Goal: Task Accomplishment & Management: Manage account settings

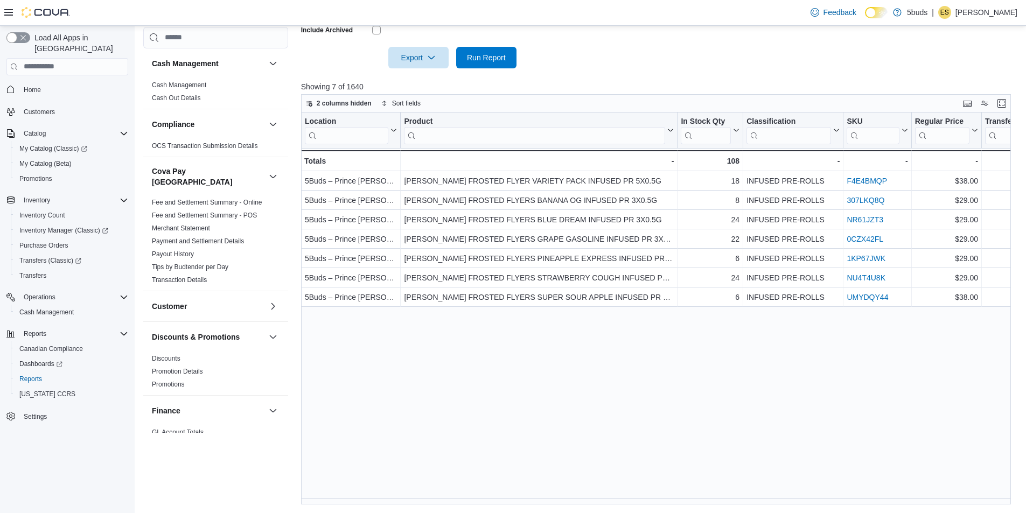
scroll to position [269, 0]
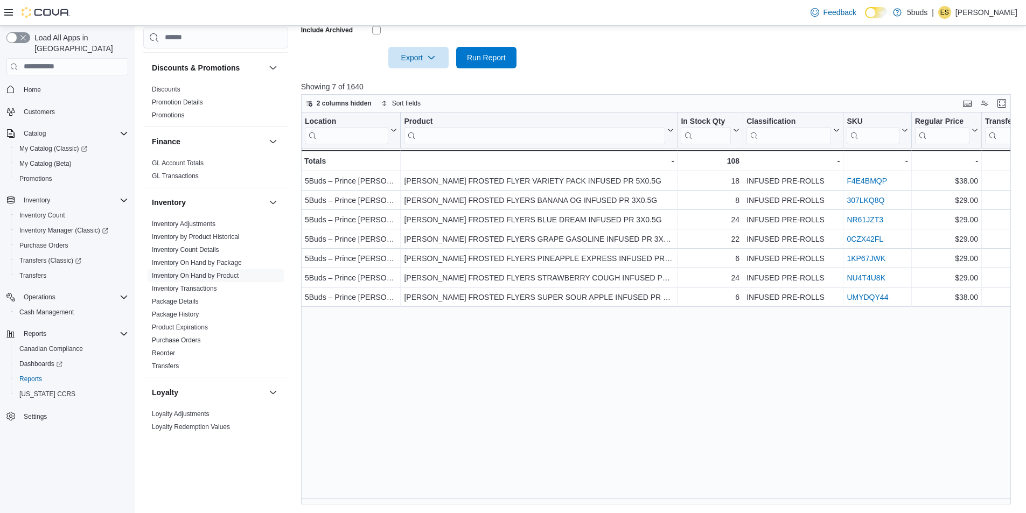
click at [968, 12] on p "[PERSON_NAME]" at bounding box center [986, 12] width 62 height 13
click at [956, 101] on span "Sign Out" at bounding box center [947, 105] width 29 height 11
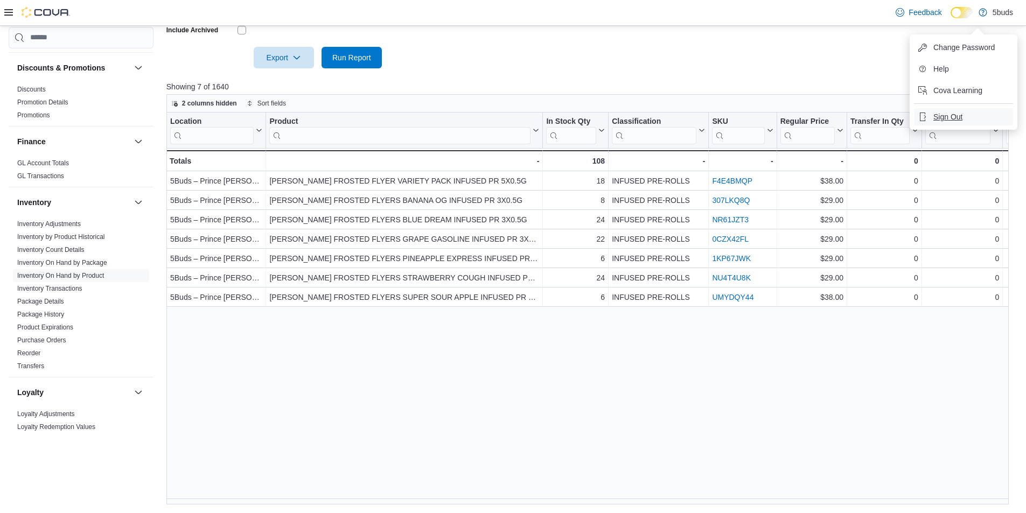
scroll to position [338, 0]
